Goal: Transaction & Acquisition: Purchase product/service

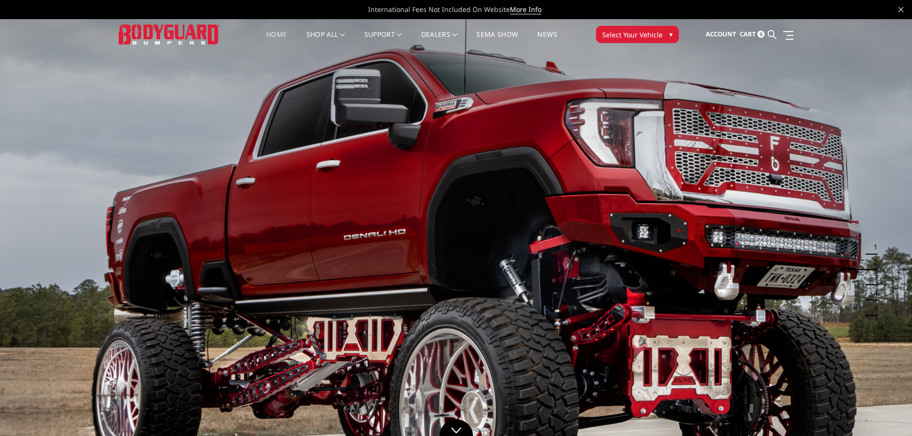
click at [643, 37] on span "Select Your Vehicle" at bounding box center [632, 35] width 60 height 10
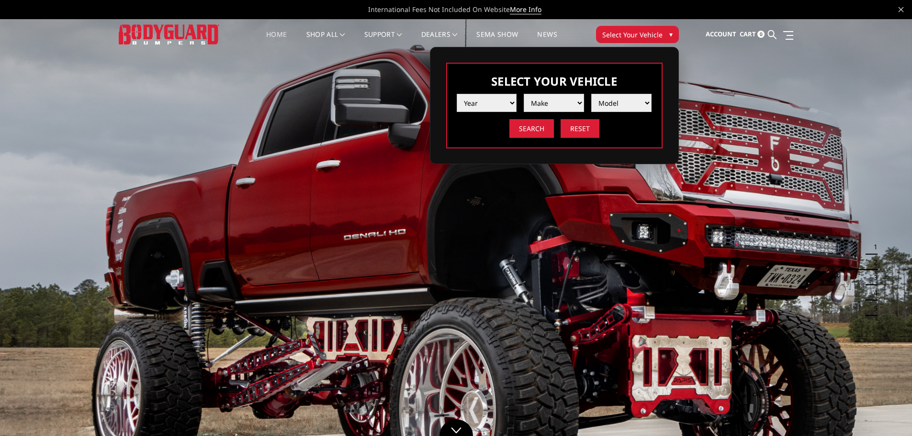
click at [472, 106] on select "Year 2025 2024 2023 2022 2021 2020 2019 2018 2017 2016 2015 2014 2013 2012 2011…" at bounding box center [487, 103] width 60 height 18
select select "yr_2025"
click at [457, 94] on select "Year 2025 2024 2023 2022 2021 2020 2019 2018 2017 2016 2015 2014 2013 2012 2011…" at bounding box center [487, 103] width 60 height 18
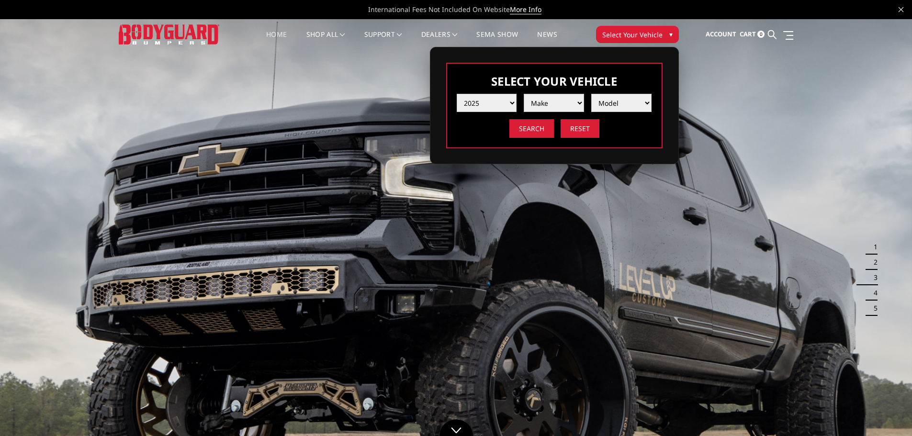
click at [546, 106] on select "Make Chevrolet Ford GMC Ram Toyota" at bounding box center [554, 103] width 60 height 18
select select "mk_chevrolet"
click at [524, 94] on select "Make Chevrolet Ford GMC Ram Toyota" at bounding box center [554, 103] width 60 height 18
click at [619, 101] on select "Model Silverado 1500 Silverado 2500 / 3500 Silverado 4500 / 5500 / 6500" at bounding box center [621, 103] width 60 height 18
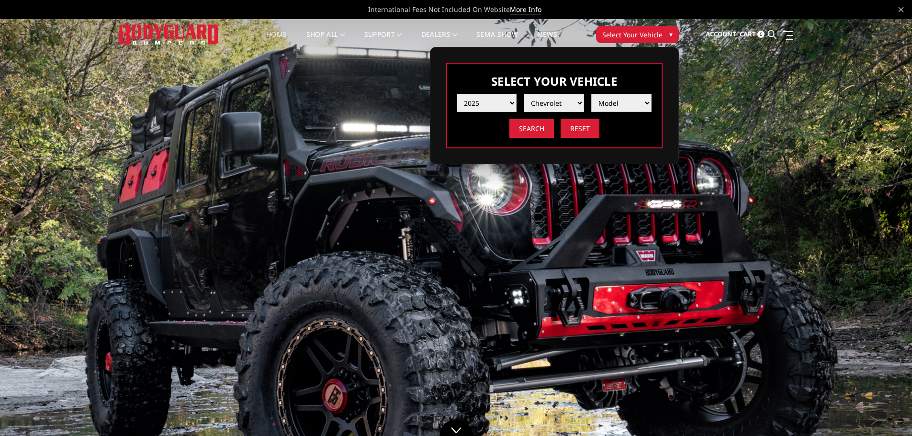
select select "md_silverado-2500-3500"
click at [591, 94] on select "Model Silverado 1500 Silverado 2500 / 3500 Silverado 4500 / 5500 / 6500" at bounding box center [621, 103] width 60 height 18
click at [547, 132] on input "Search" at bounding box center [532, 128] width 45 height 19
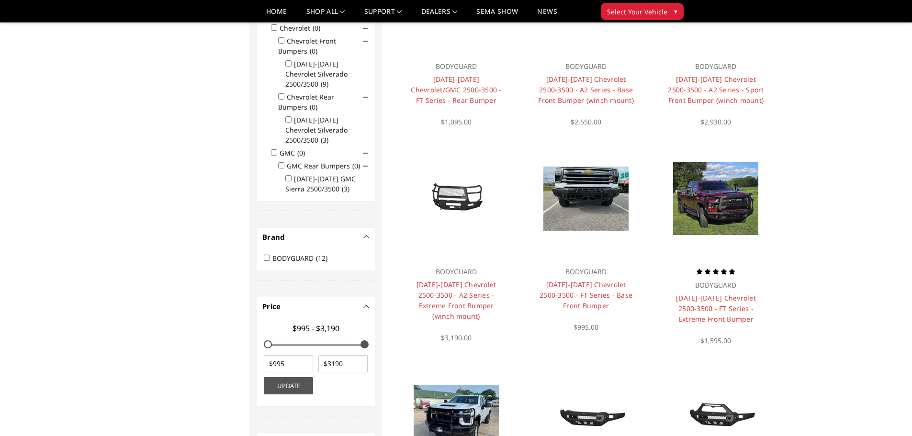
scroll to position [29, 0]
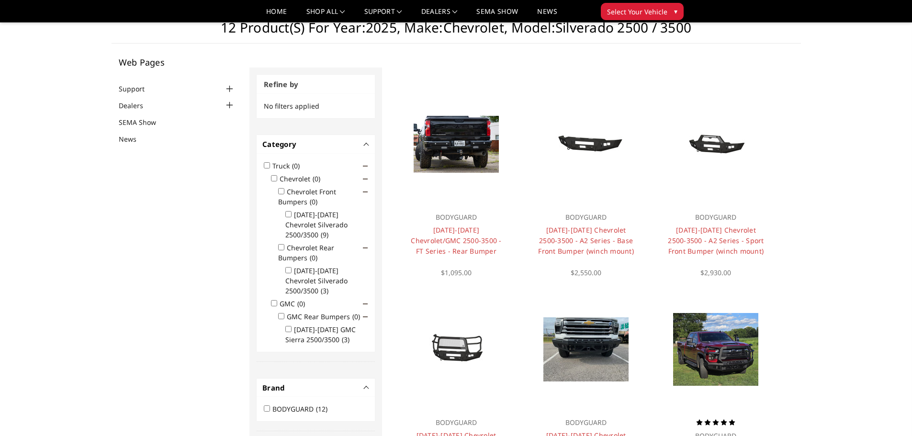
click at [286, 267] on input "2020-2025 Chevrolet Silverado 2500/3500 (3)" at bounding box center [288, 270] width 6 height 6
checkbox input "true"
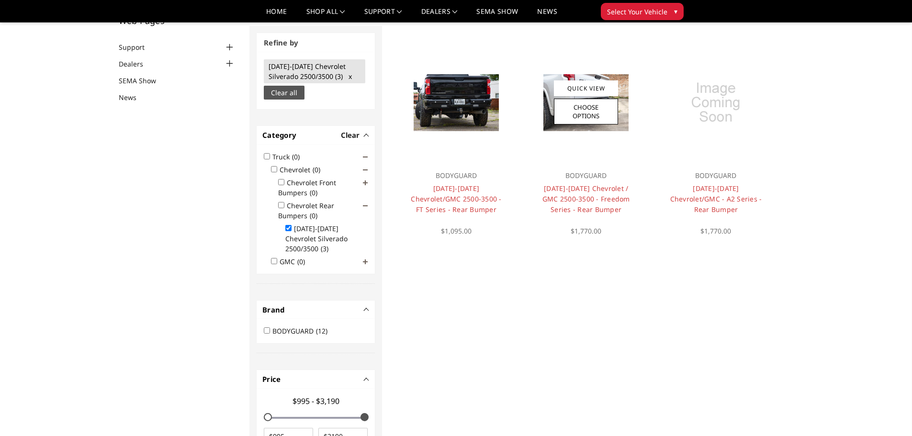
scroll to position [72, 0]
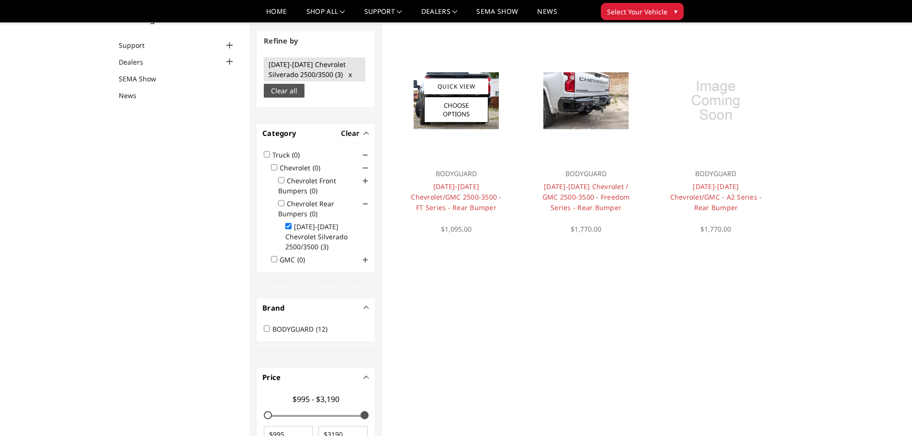
click at [456, 126] on img at bounding box center [456, 100] width 85 height 57
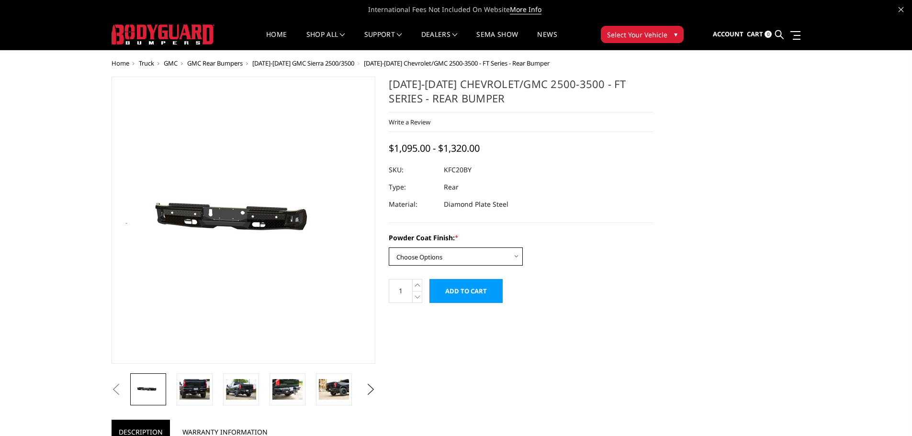
click at [462, 259] on select "Choose Options Bare Metal Gloss Black Powder Coat Textured Black Powder Coat" at bounding box center [456, 257] width 134 height 18
select select "3418"
click at [389, 248] on select "Choose Options Bare Metal Gloss Black Powder Coat Textured Black Powder Coat" at bounding box center [456, 257] width 134 height 18
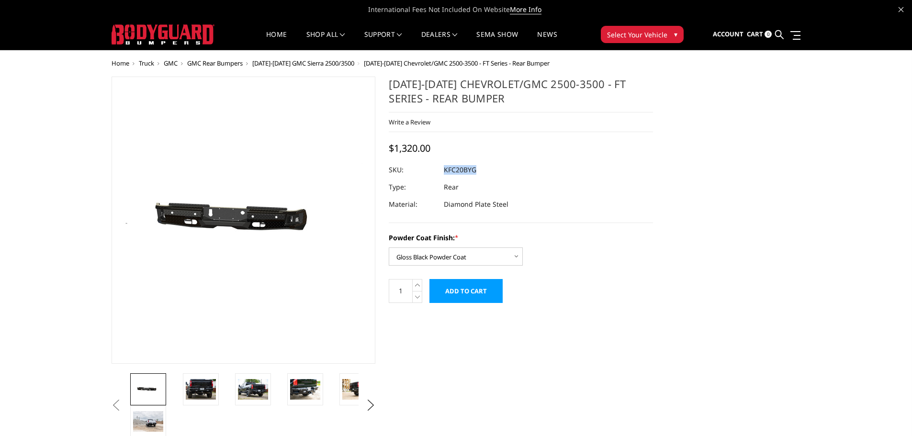
click at [444, 169] on dl "SKU: KFC20BYG UPC: Type: Rear Material: Diamond Plate Steel" at bounding box center [521, 187] width 264 height 52
